Goal: Information Seeking & Learning: Find contact information

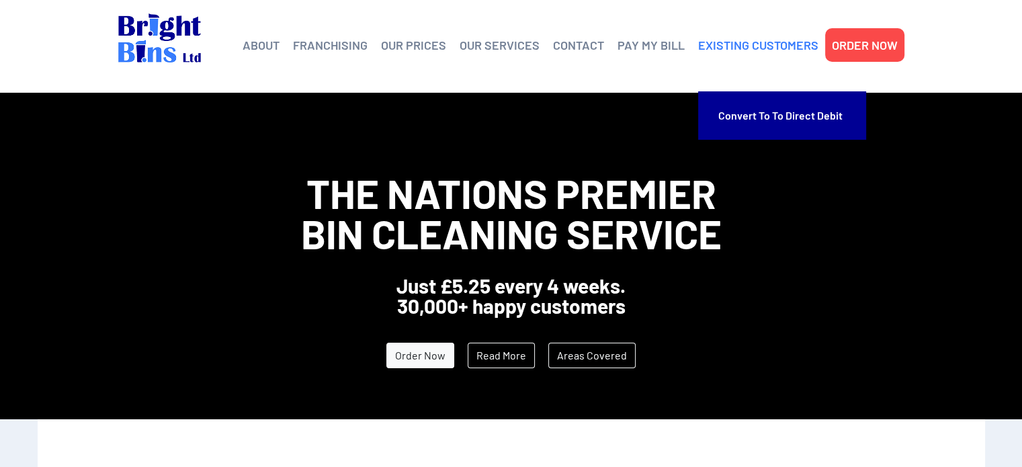
click at [759, 40] on link "EXISTING CUSTOMERS" at bounding box center [758, 45] width 120 height 20
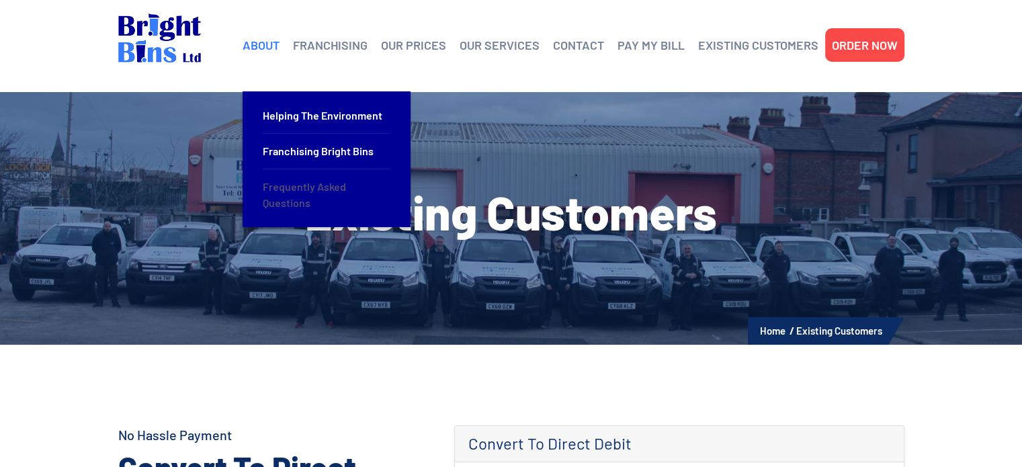
click at [290, 182] on link "Frequently Asked Questions" at bounding box center [327, 194] width 128 height 51
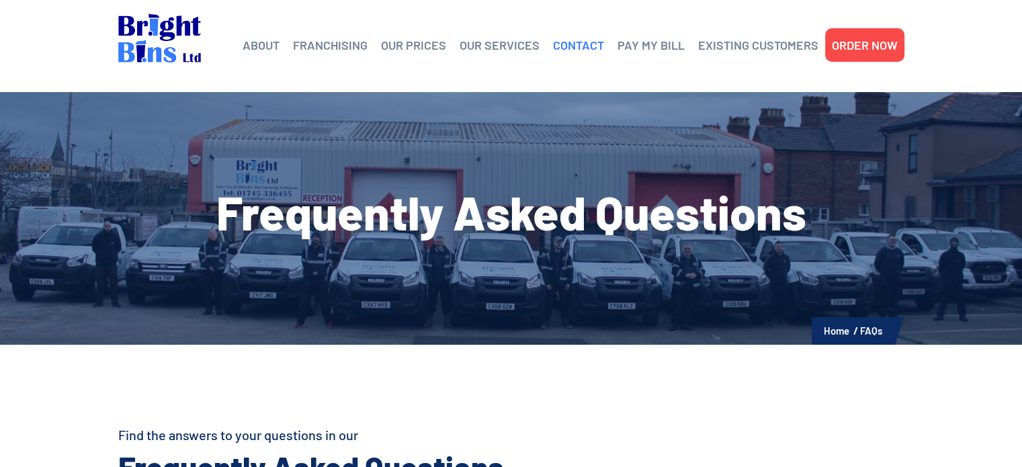
click at [578, 40] on link "CONTACT" at bounding box center [578, 45] width 51 height 20
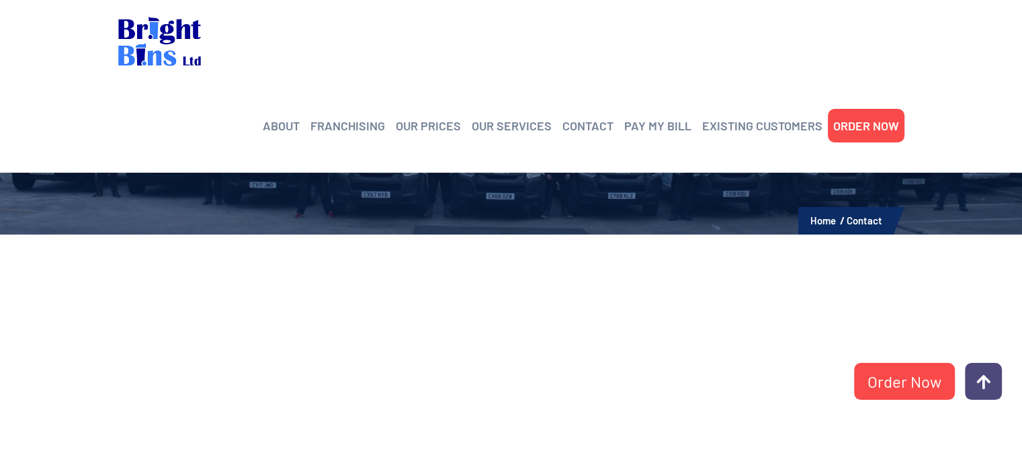
scroll to position [184, 0]
